Goal: Find specific page/section: Find specific page/section

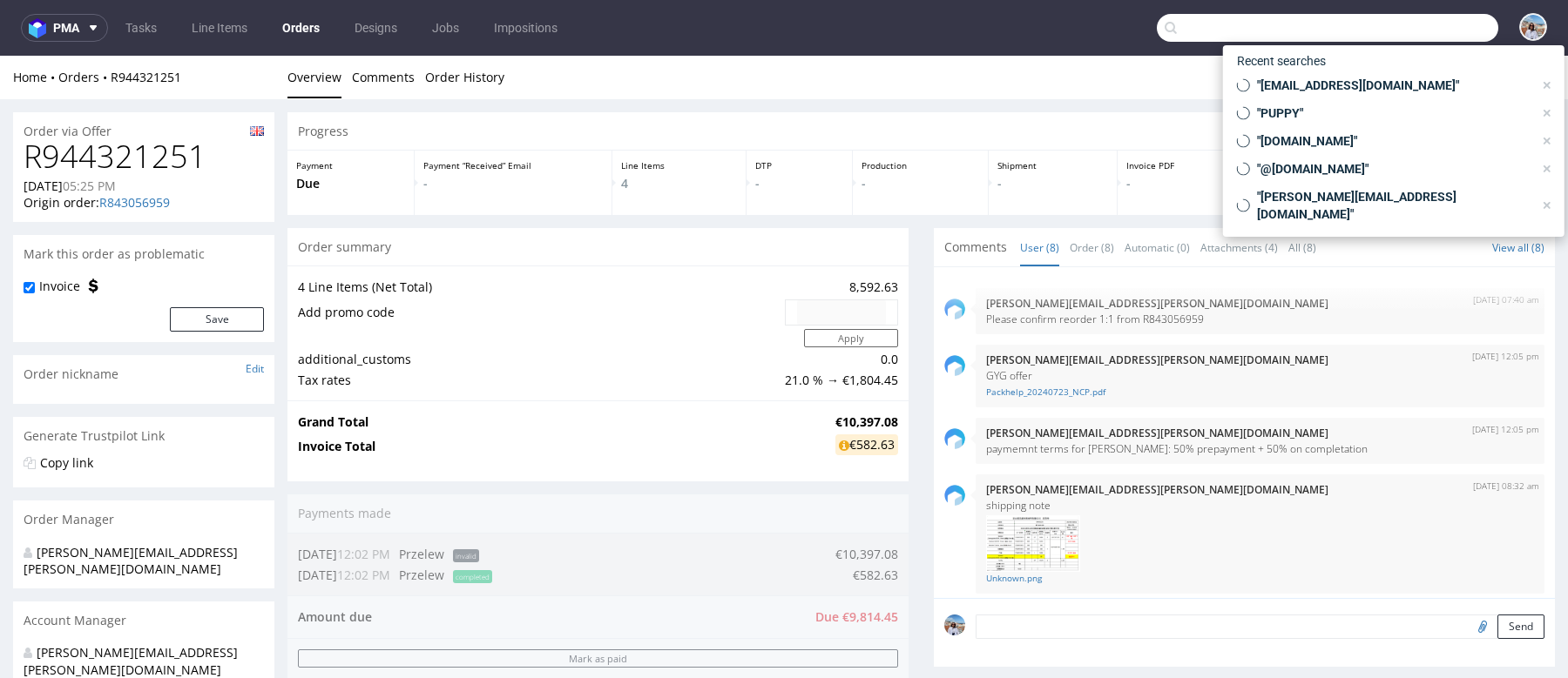
click at [1415, 23] on input "text" at bounding box center [1327, 28] width 342 height 28
paste input "Synthagen"
type input "Synthagen"
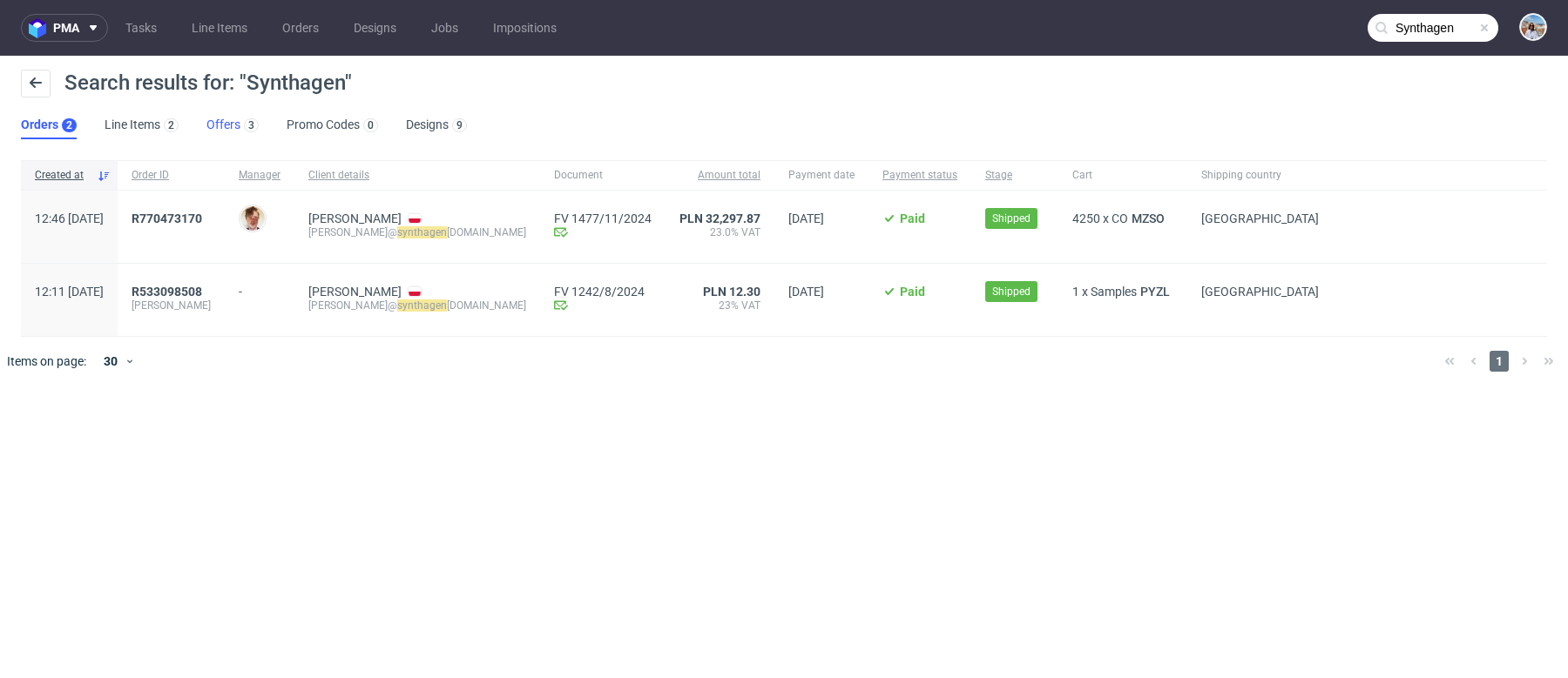
click at [223, 126] on link "Offers 3" at bounding box center [233, 126] width 53 height 28
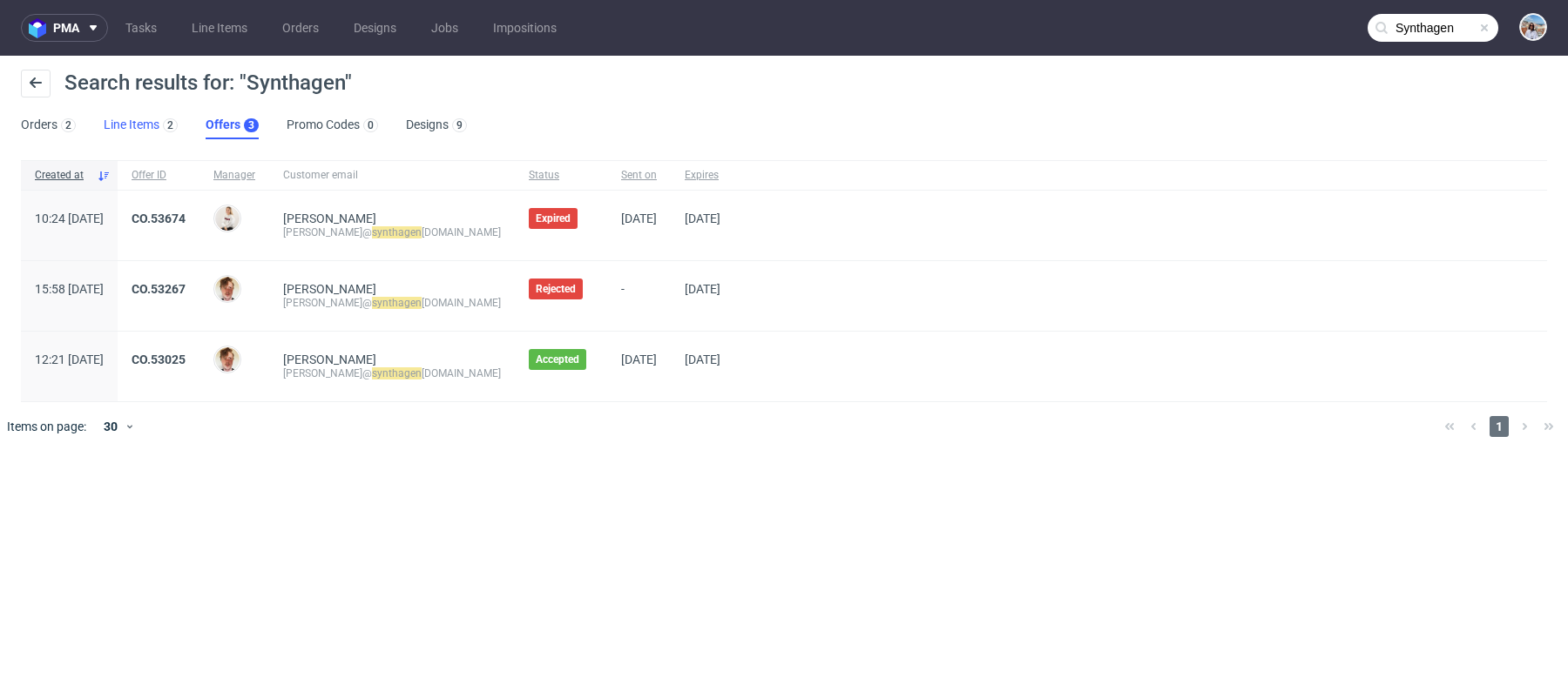
click at [143, 120] on link "Line Items 2" at bounding box center [140, 126] width 74 height 28
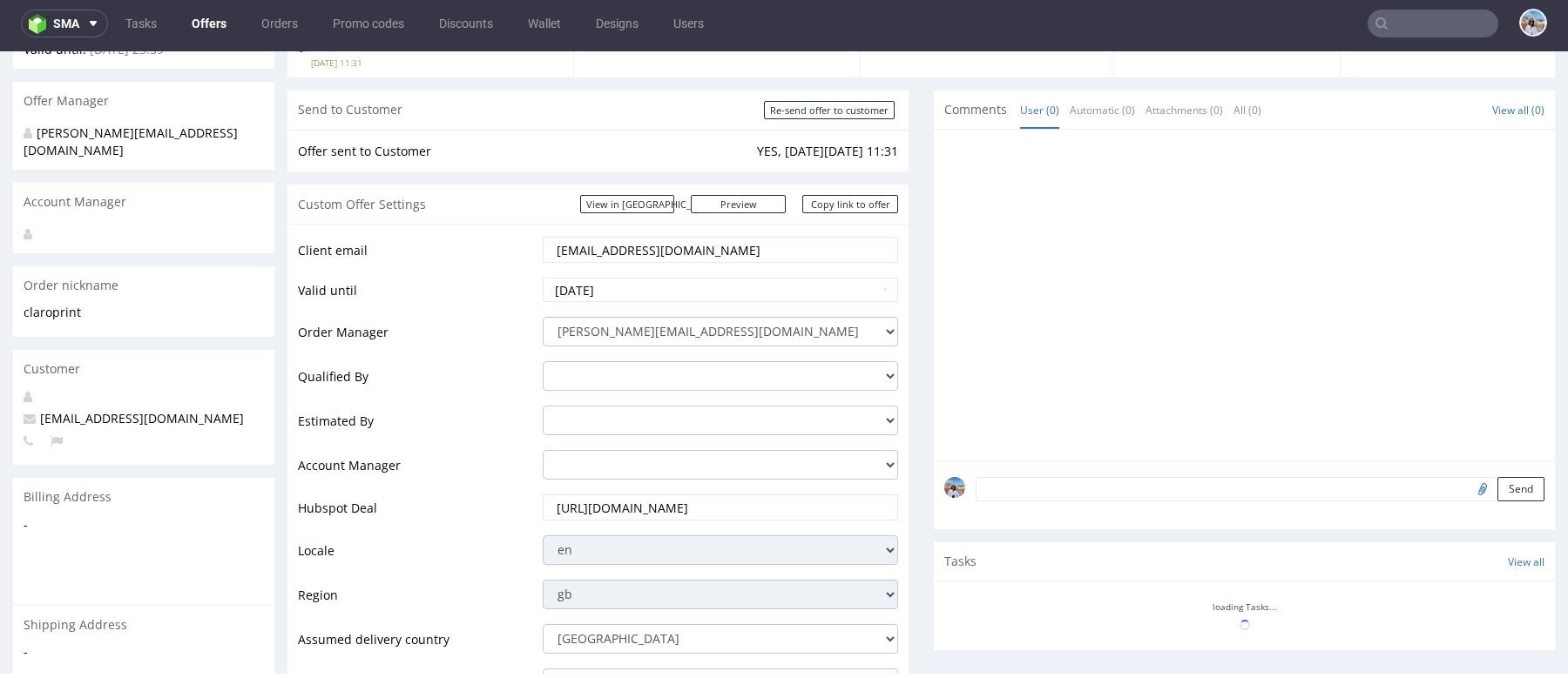
scroll to position [118, 0]
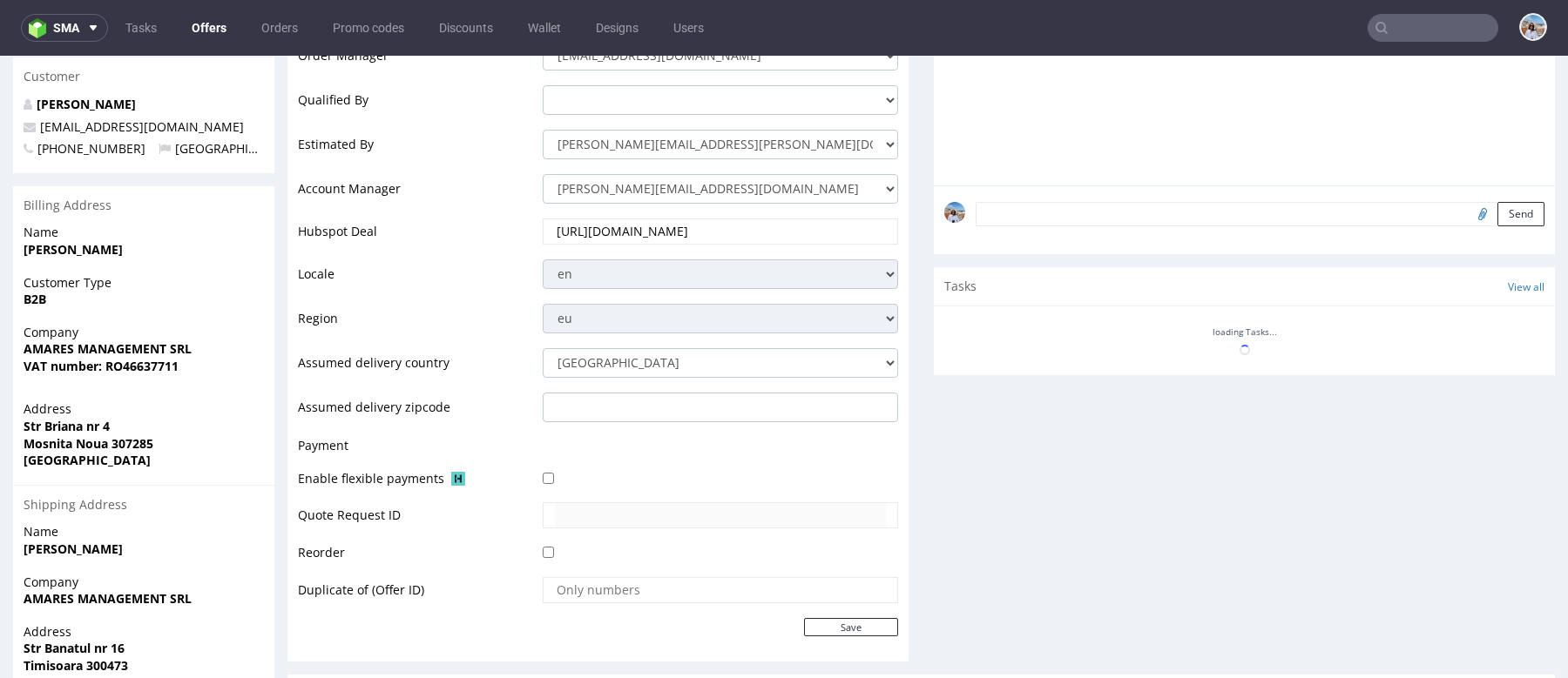
scroll to position [718, 0]
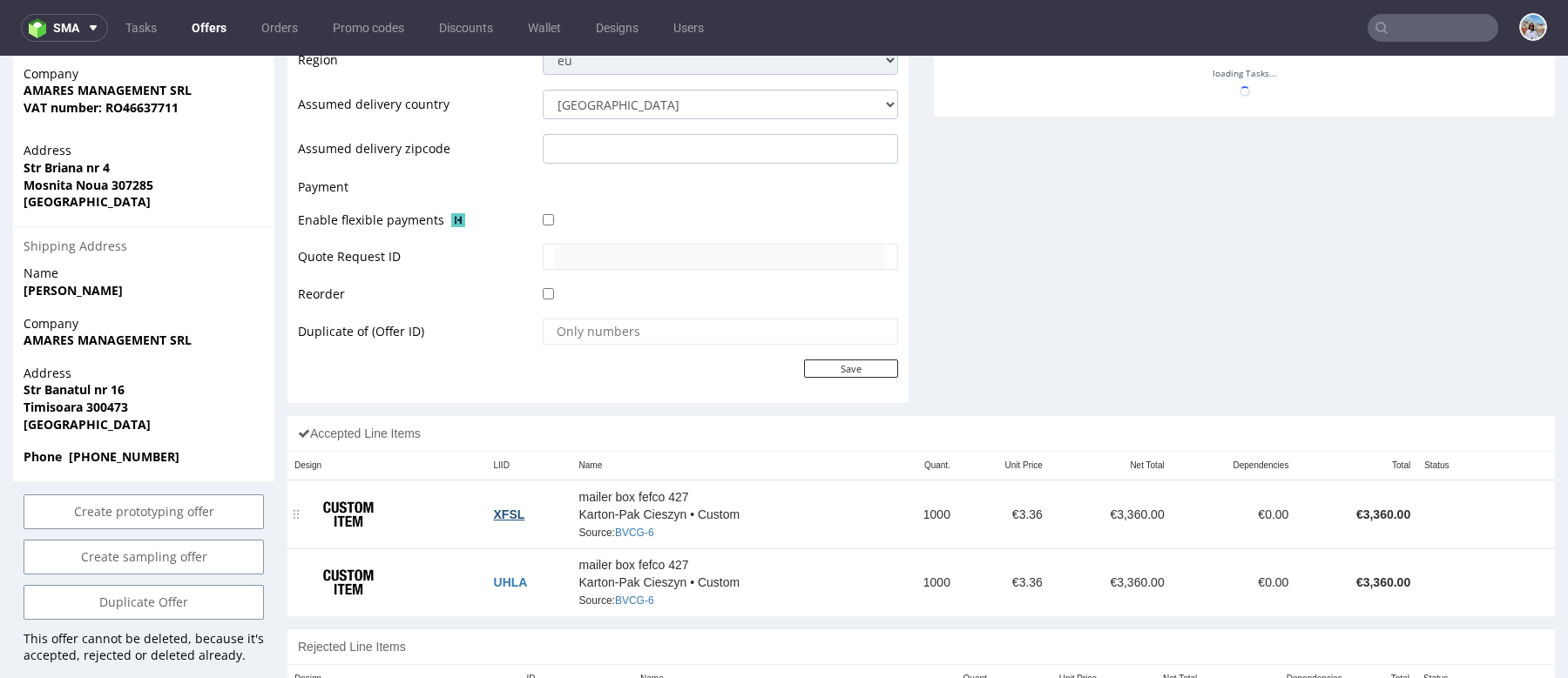
click at [505, 509] on link "XFSL" at bounding box center [509, 515] width 31 height 14
